Goal: Check status: Check status

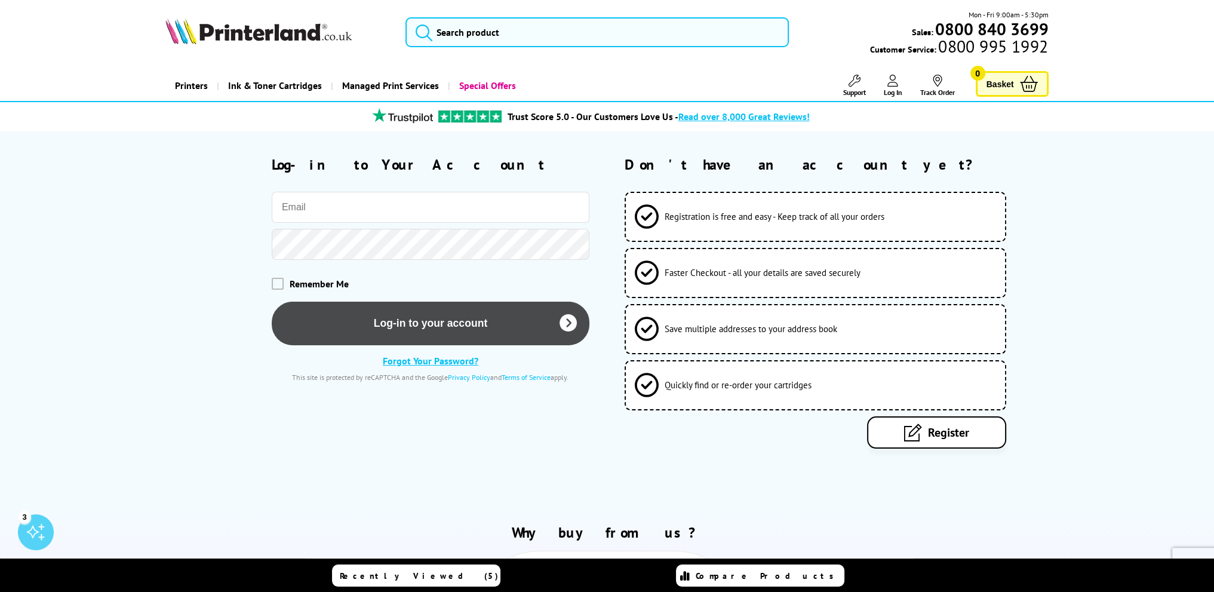
type input "[PERSON_NAME][EMAIL_ADDRESS][PERSON_NAME][DOMAIN_NAME]"
click at [393, 324] on button "Log-in to your account" at bounding box center [431, 323] width 318 height 44
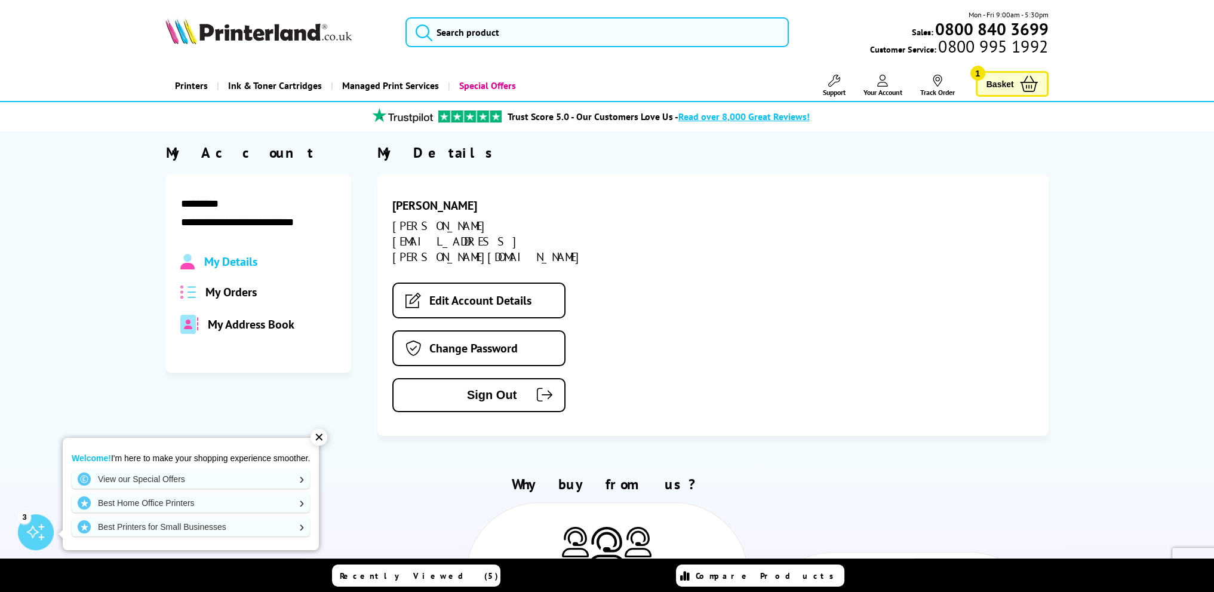
click at [321, 437] on div "✕" at bounding box center [318, 437] width 17 height 17
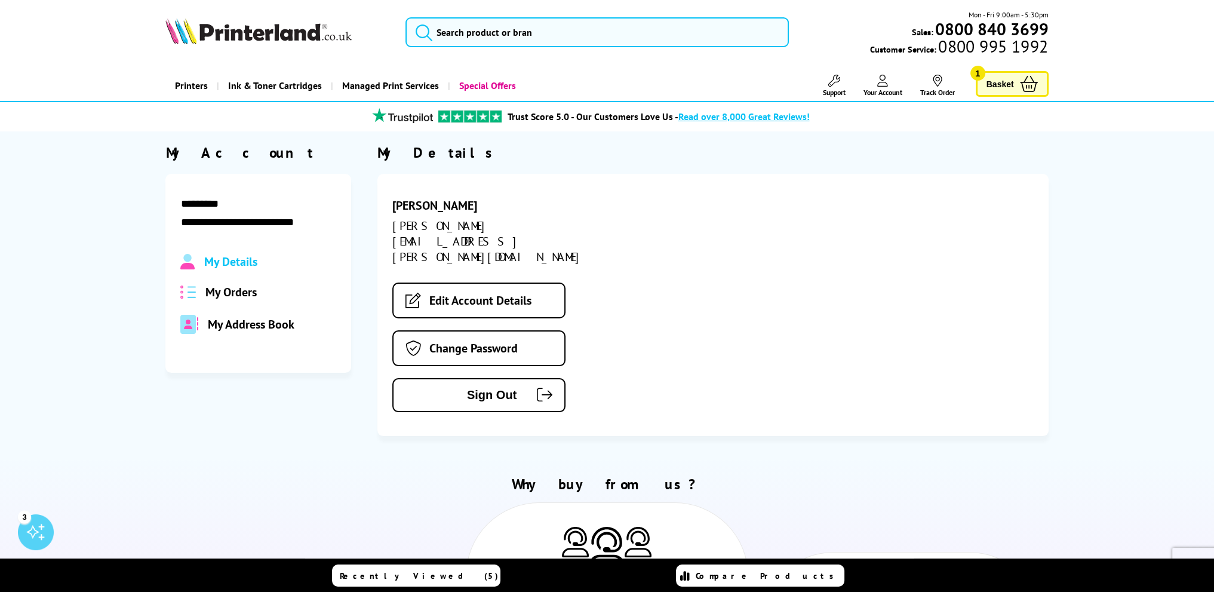
click at [605, 381] on div "[PERSON_NAME] [PERSON_NAME][EMAIL_ADDRESS][PERSON_NAME][DOMAIN_NAME] Edit Accou…" at bounding box center [712, 305] width 670 height 262
click at [228, 282] on div "My Details My Orders My Address Book" at bounding box center [257, 294] width 155 height 80
click at [233, 293] on span "My Orders" at bounding box center [230, 292] width 51 height 16
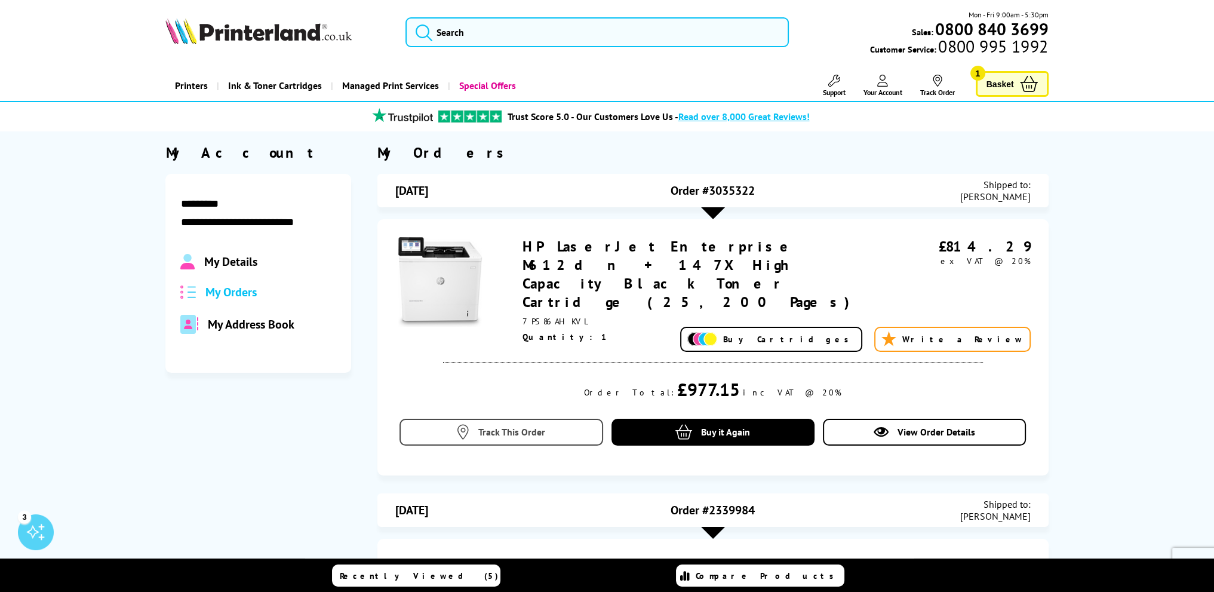
click at [531, 426] on span "Track This Order" at bounding box center [511, 432] width 67 height 12
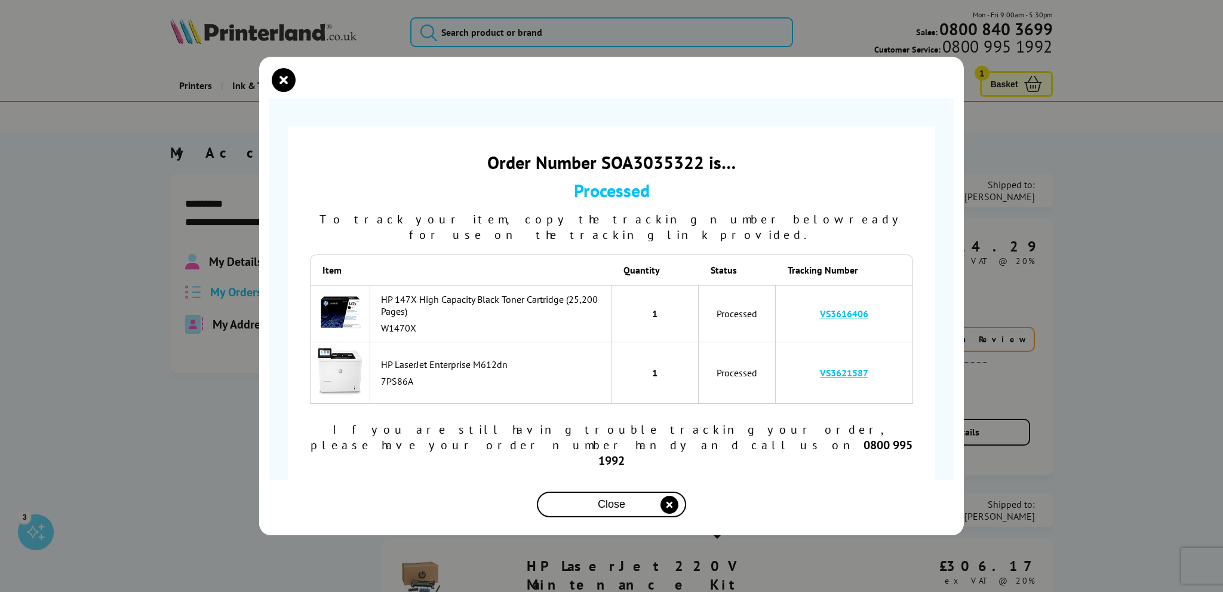
click at [849, 378] on link "VS3621587" at bounding box center [844, 373] width 48 height 12
drag, startPoint x: 842, startPoint y: 323, endPoint x: 809, endPoint y: 323, distance: 32.8
click at [809, 323] on td "VS3616406" at bounding box center [844, 313] width 137 height 57
copy link "VS3616406"
